Goal: Information Seeking & Learning: Learn about a topic

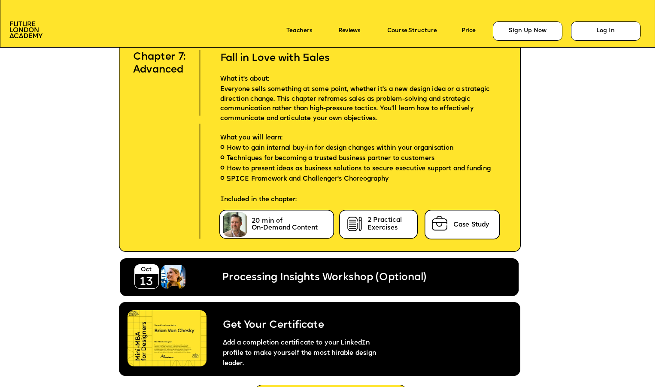
scroll to position [3544, 0]
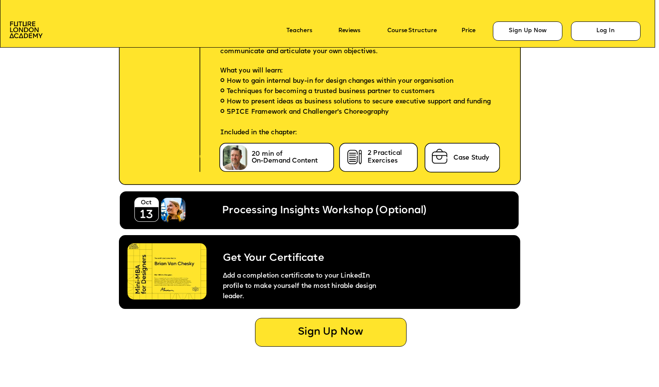
click at [165, 266] on img at bounding box center [167, 272] width 79 height 56
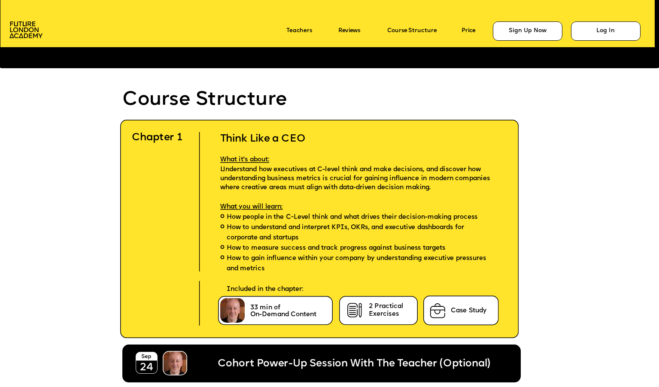
scroll to position [1957, 0]
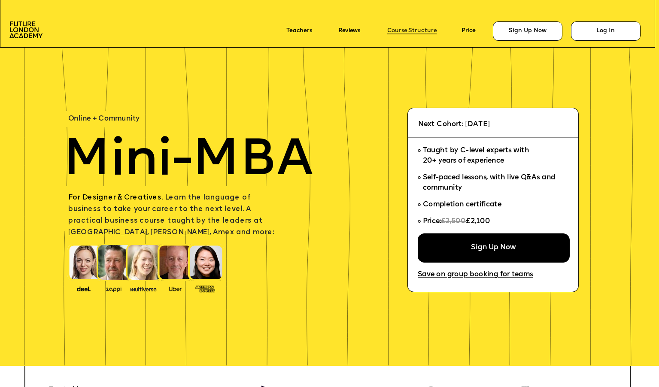
click at [399, 33] on link "Course Structure" at bounding box center [411, 31] width 49 height 6
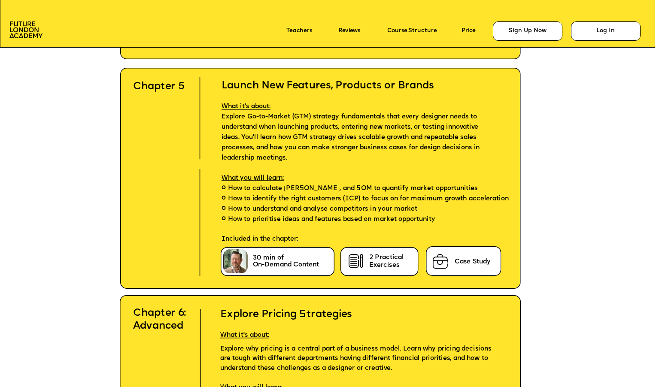
scroll to position [2995, 0]
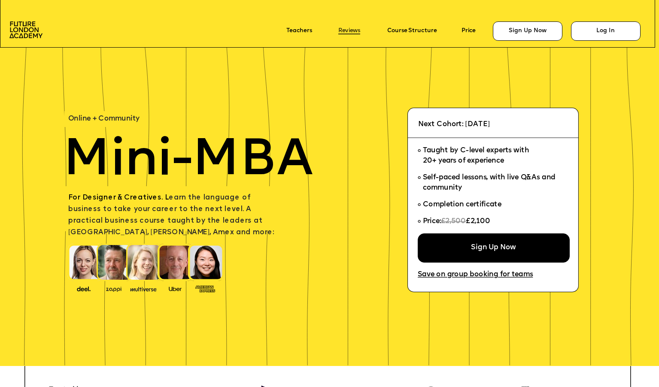
click at [356, 31] on link "Reviews" at bounding box center [349, 31] width 22 height 6
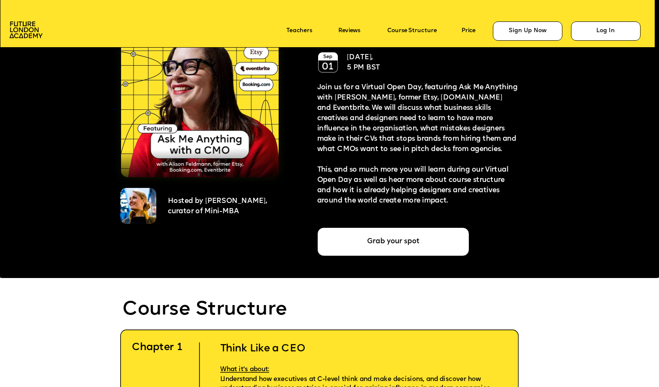
scroll to position [1928, 0]
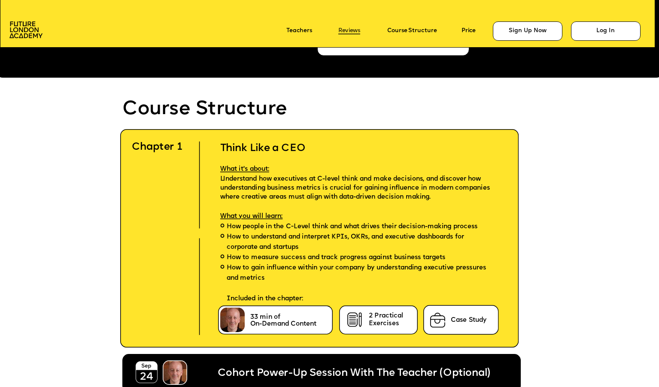
click at [353, 30] on link "Reviews" at bounding box center [349, 31] width 22 height 6
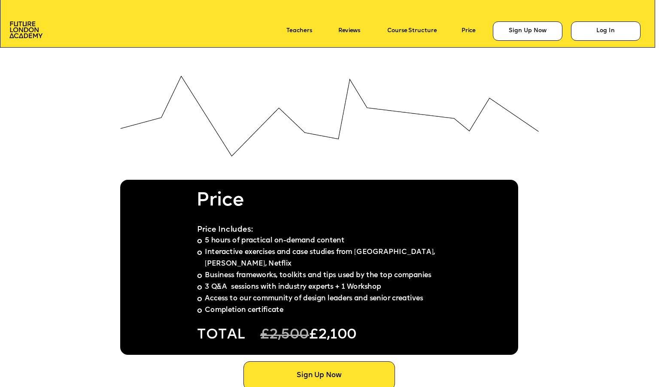
scroll to position [5044, 0]
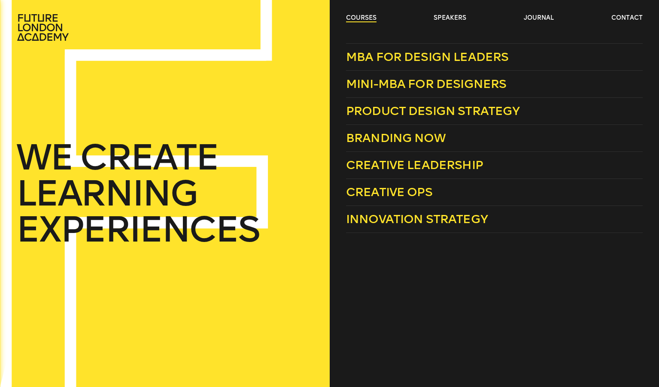
click at [371, 18] on link "courses" at bounding box center [361, 18] width 30 height 9
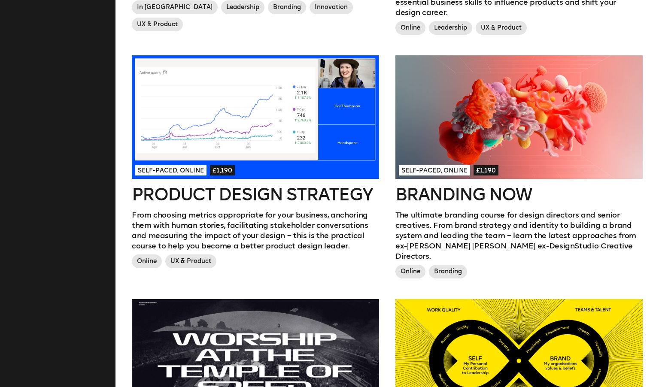
scroll to position [437, 0]
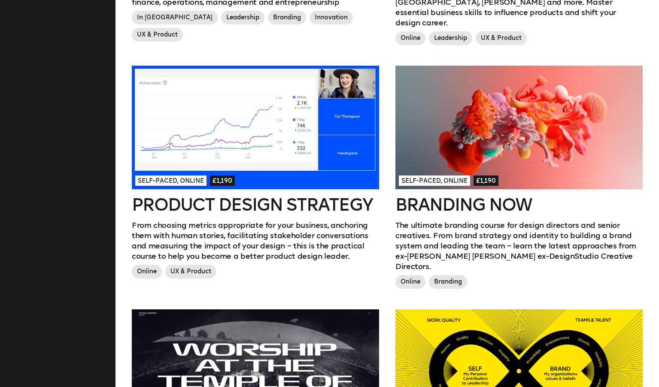
click at [310, 147] on div at bounding box center [255, 128] width 247 height 124
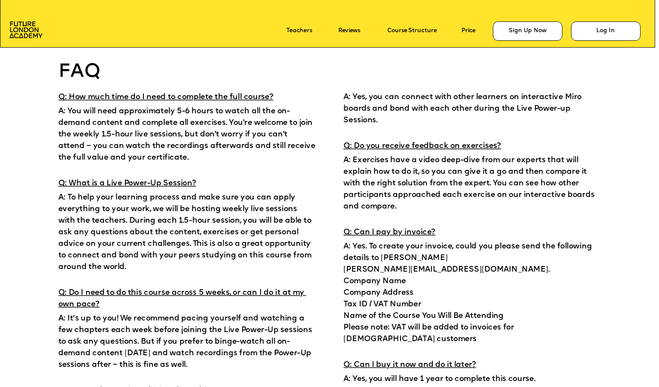
scroll to position [5312, 0]
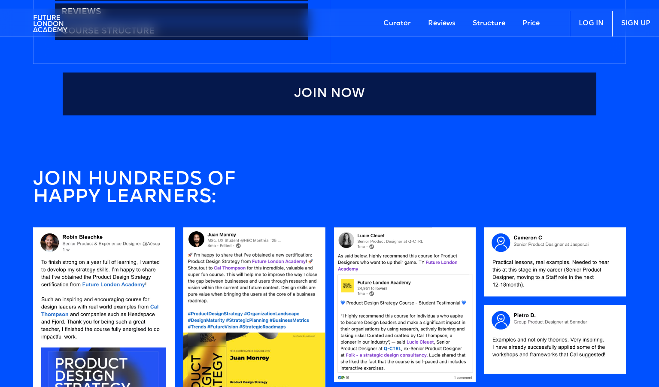
scroll to position [723, 0]
